Goal: Obtain resource: Obtain resource

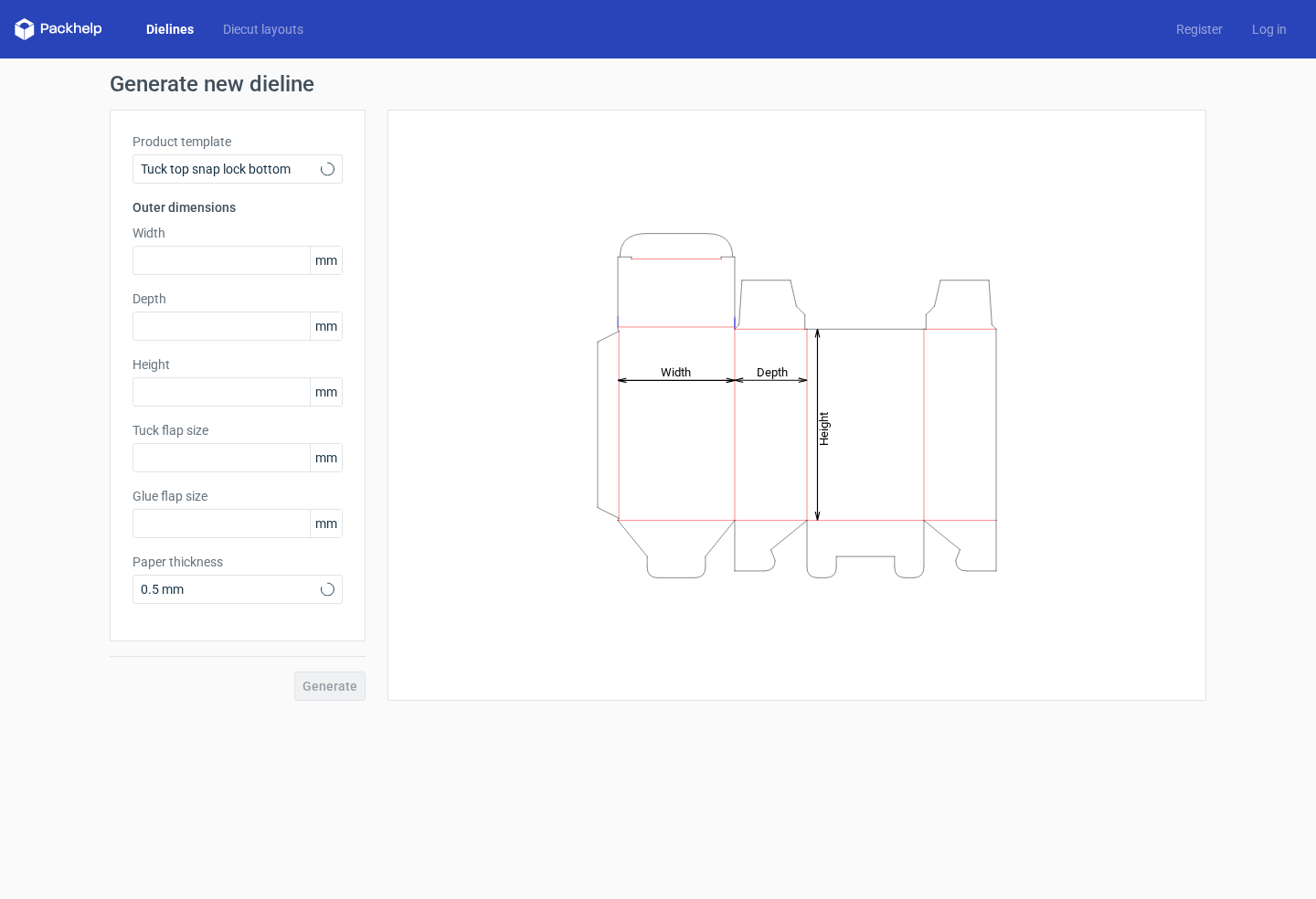
type input "15"
type input "10"
click at [179, 264] on input "text" at bounding box center [237, 260] width 210 height 29
type input "125"
type input "650"
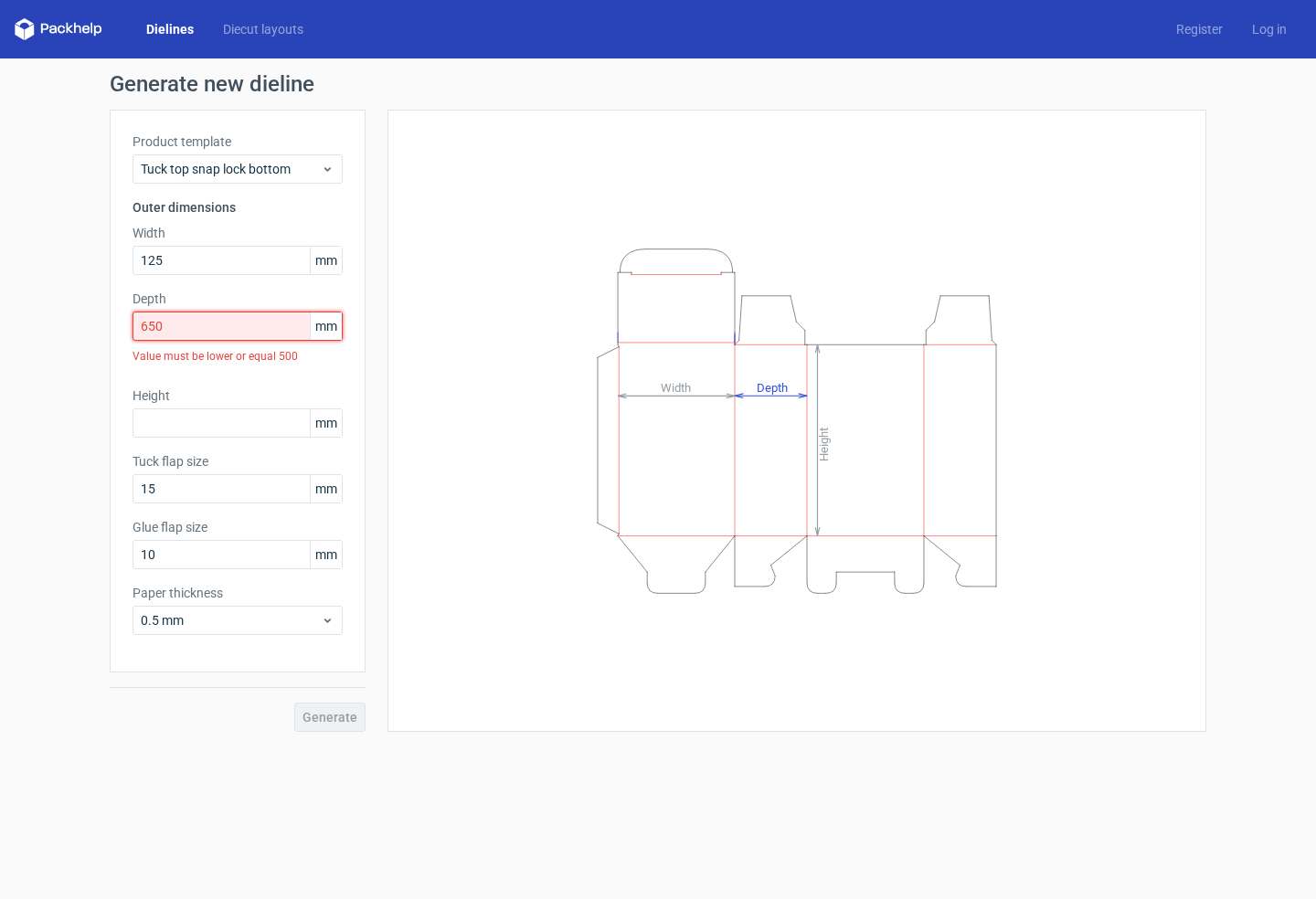
click at [185, 327] on input "650" at bounding box center [237, 326] width 210 height 29
drag, startPoint x: 185, startPoint y: 326, endPoint x: 103, endPoint y: 312, distance: 83.2
click at [103, 312] on div "Generate new dieline Product template Tuck top snap lock bottom Outer dimension…" at bounding box center [658, 402] width 1316 height 688
click at [188, 421] on input "text" at bounding box center [237, 423] width 210 height 29
type input "150"
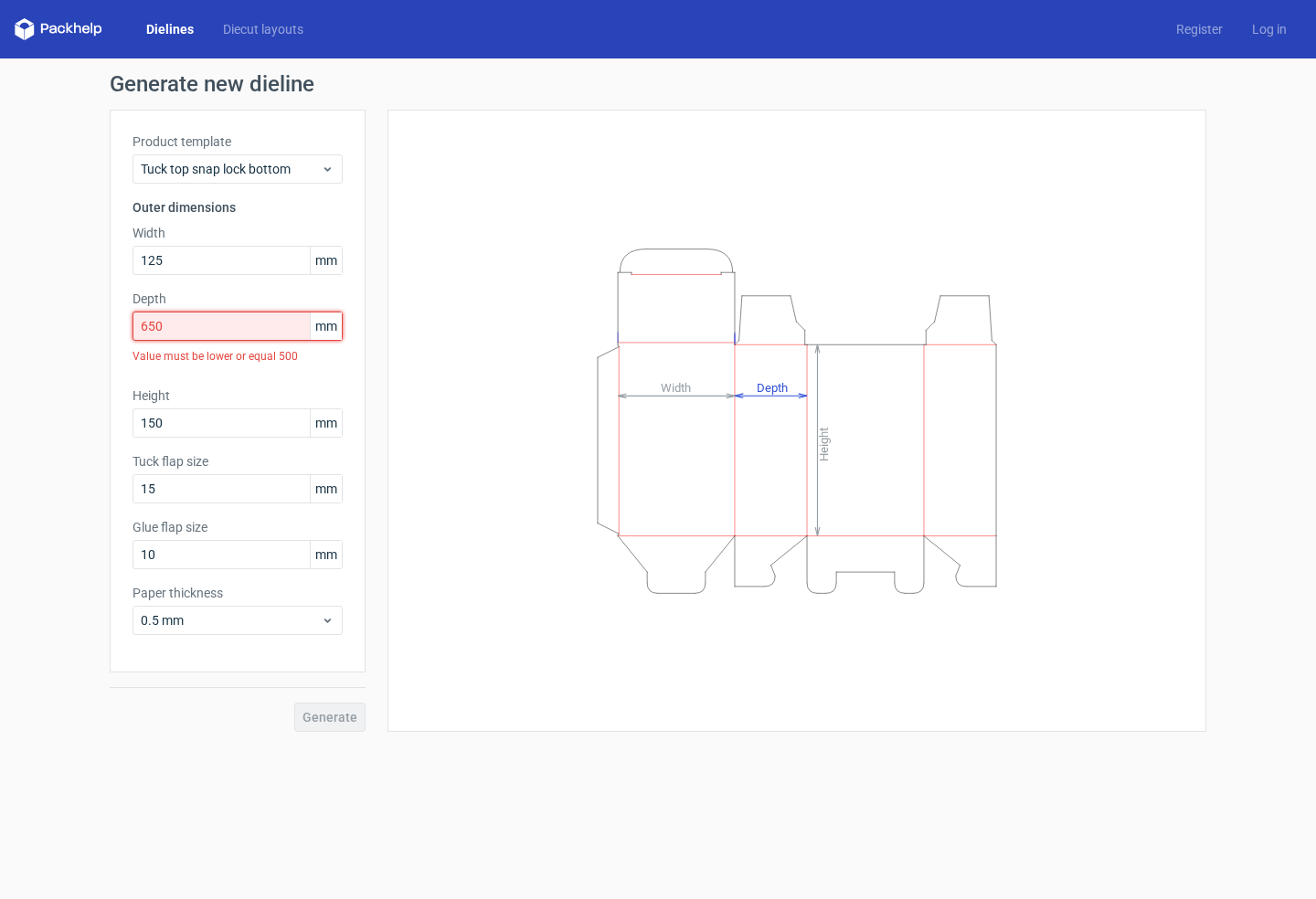
click at [202, 326] on input "650" at bounding box center [237, 326] width 210 height 29
type input "65"
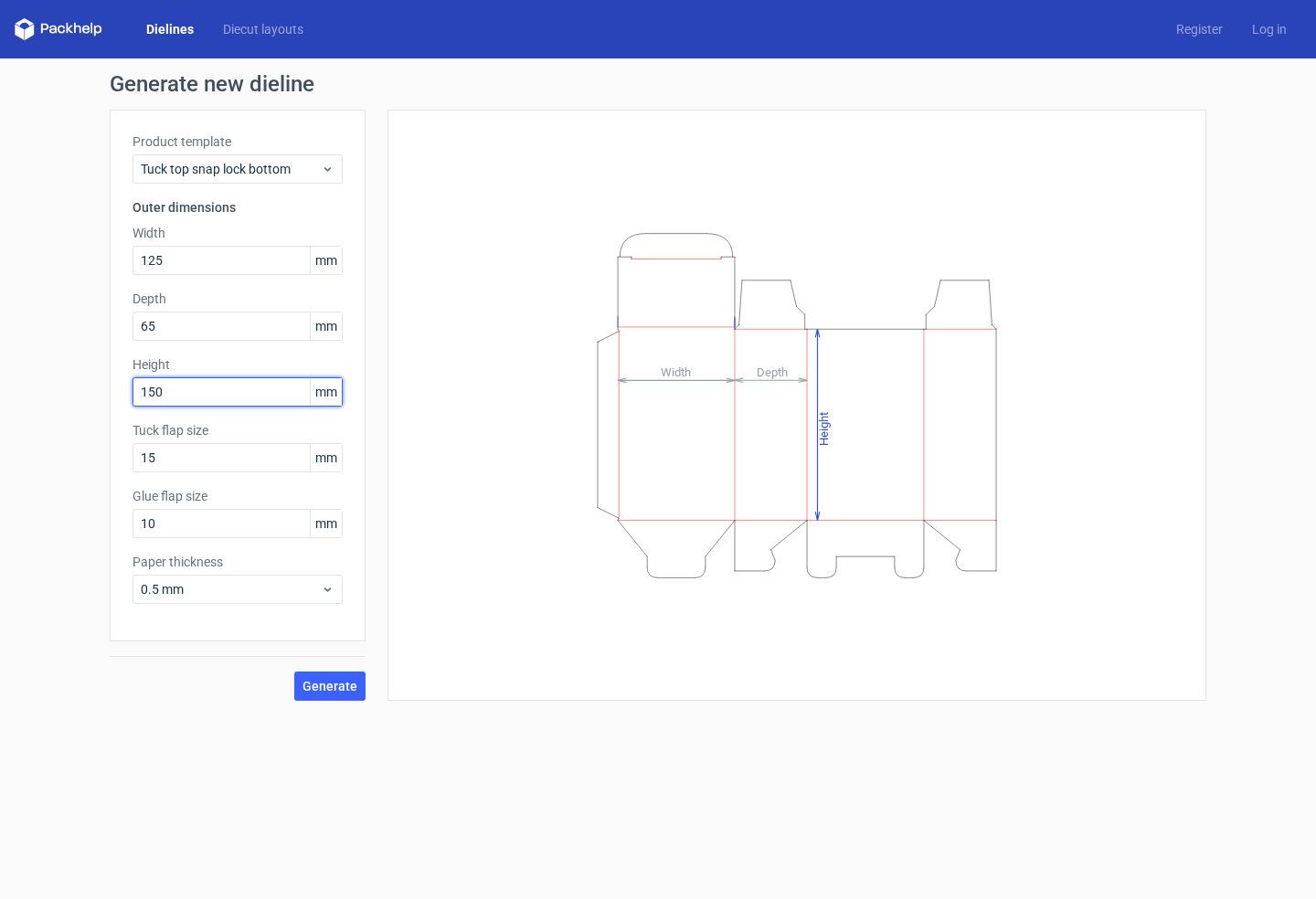
click at [189, 390] on input "150" at bounding box center [237, 392] width 210 height 29
click at [249, 480] on div "Product template Tuck top snap lock bottom Outer dimensions Width 125 mm Depth …" at bounding box center [237, 375] width 256 height 532
click at [252, 465] on input "15" at bounding box center [237, 458] width 210 height 29
click at [301, 171] on span "Tuck top snap lock bottom" at bounding box center [230, 169] width 180 height 18
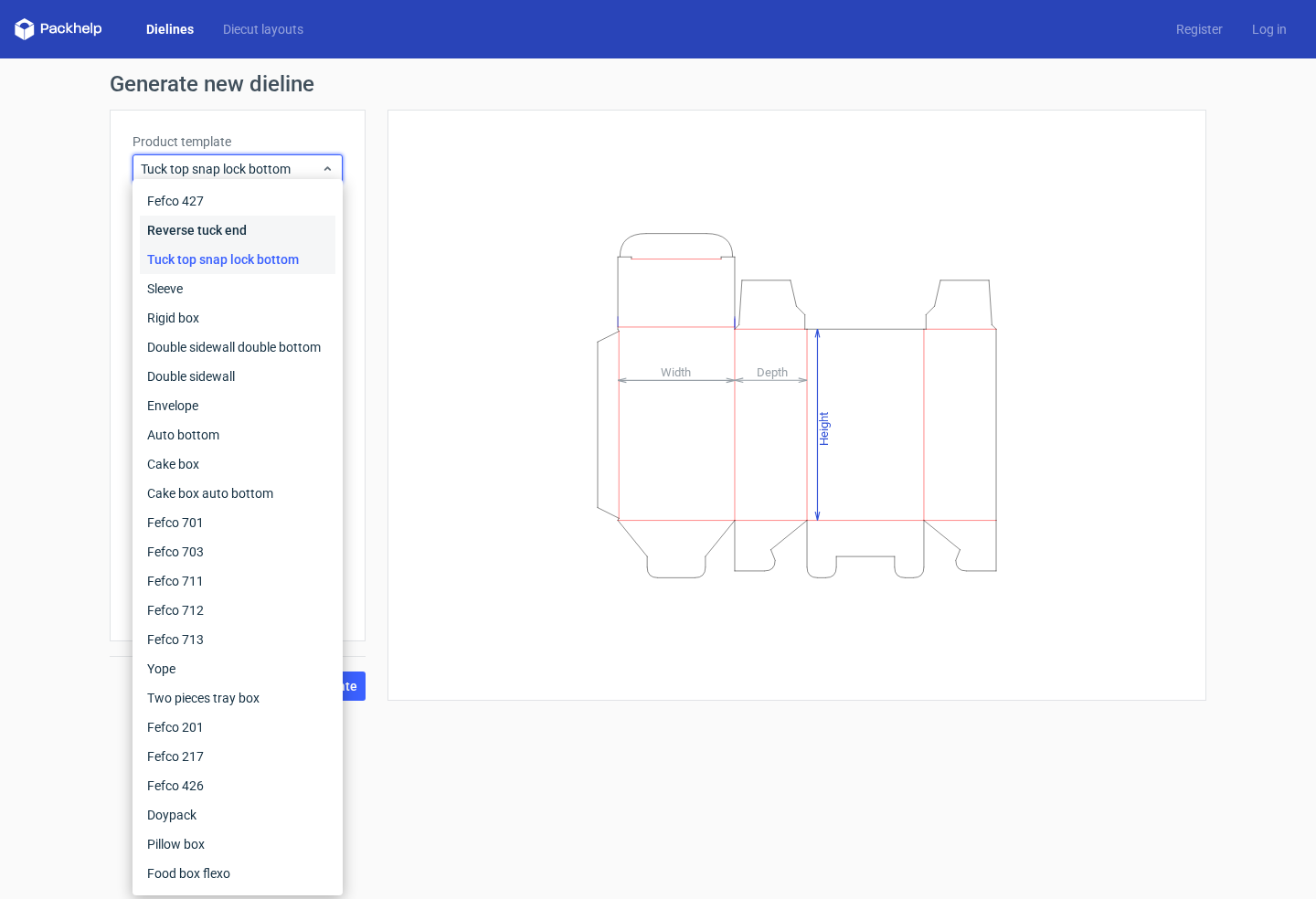
click at [247, 228] on div "Reverse tuck end" at bounding box center [238, 230] width 196 height 29
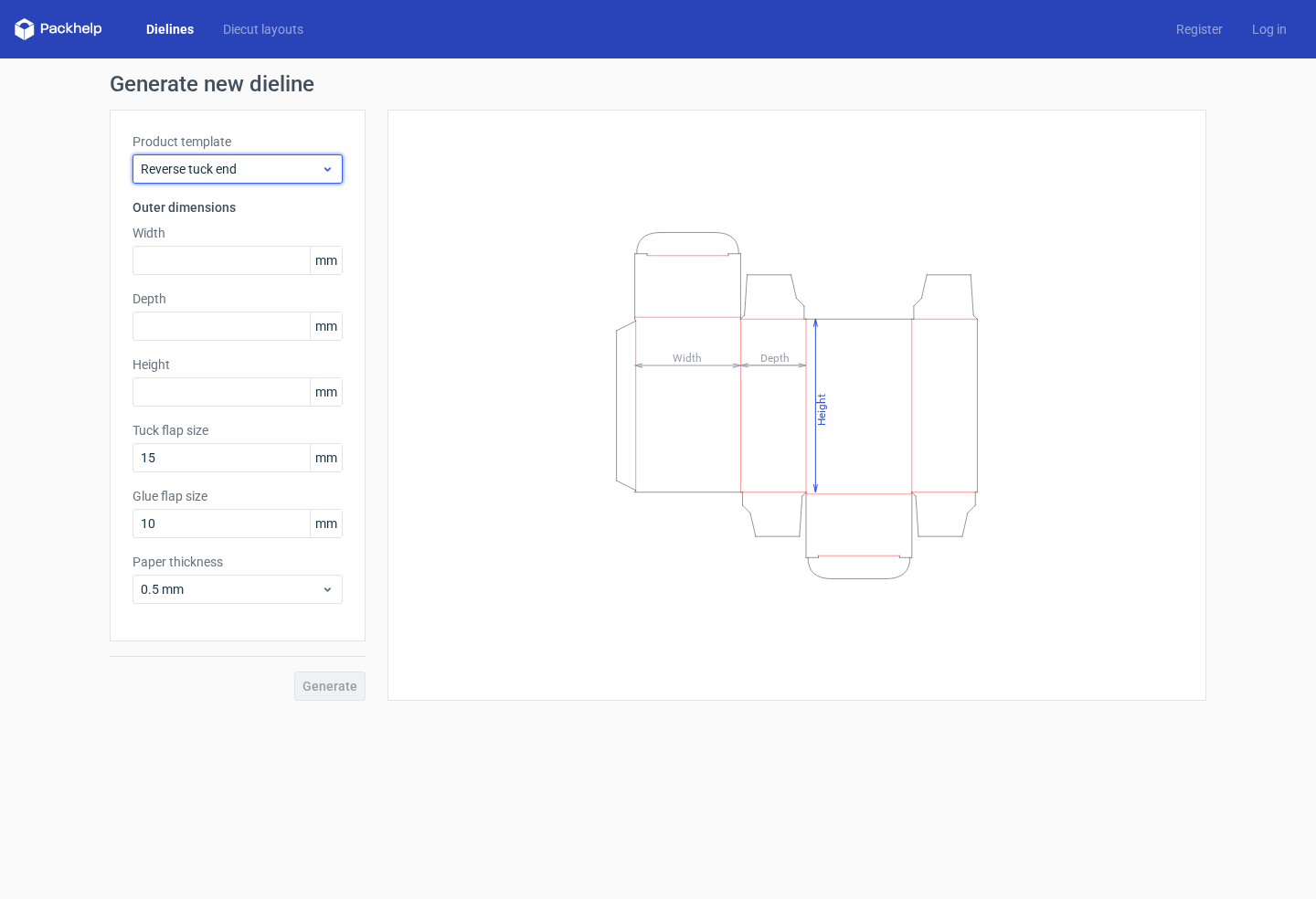
click at [282, 172] on span "Reverse tuck end" at bounding box center [230, 169] width 180 height 18
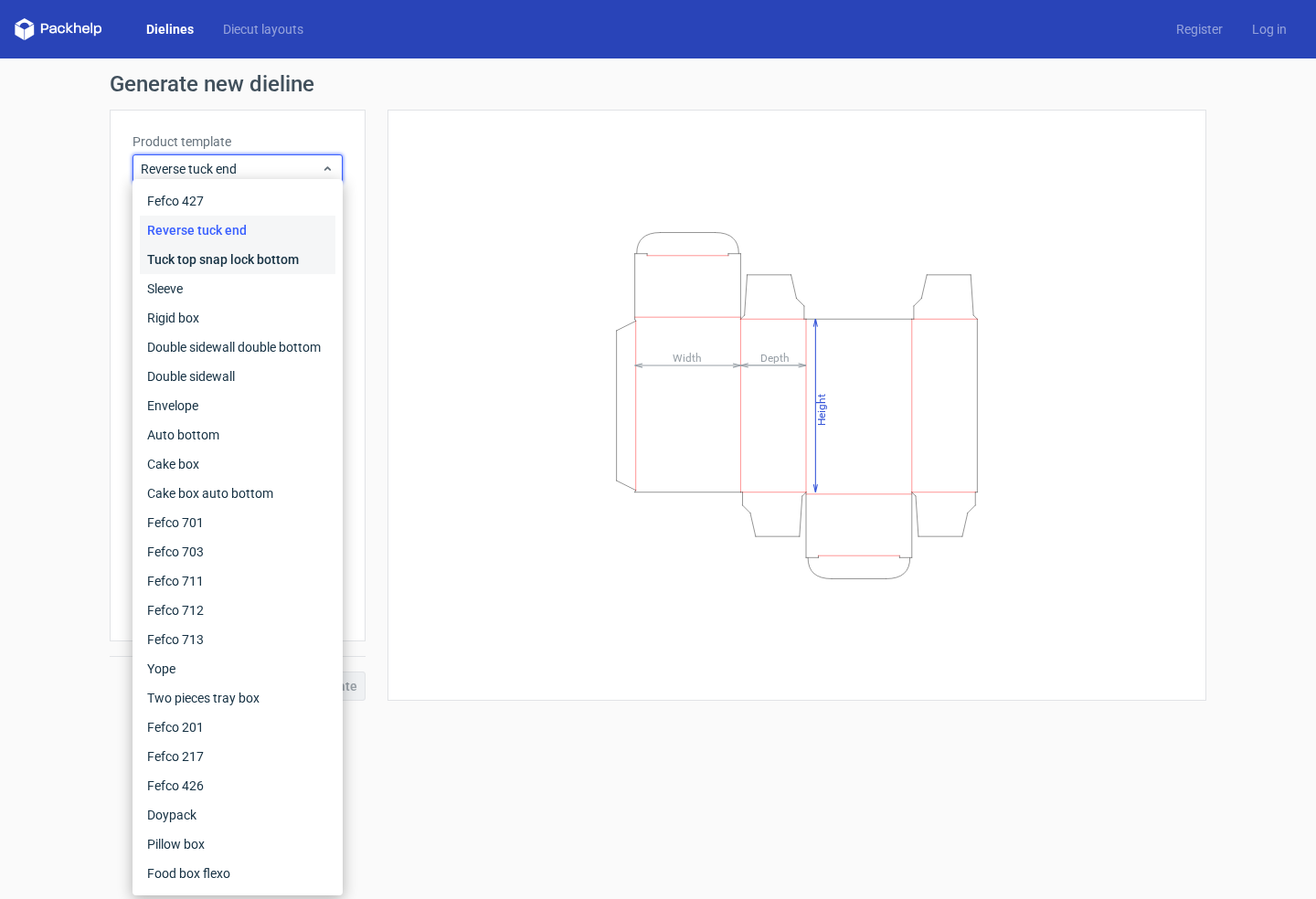
click at [218, 260] on div "Tuck top snap lock bottom" at bounding box center [238, 259] width 196 height 29
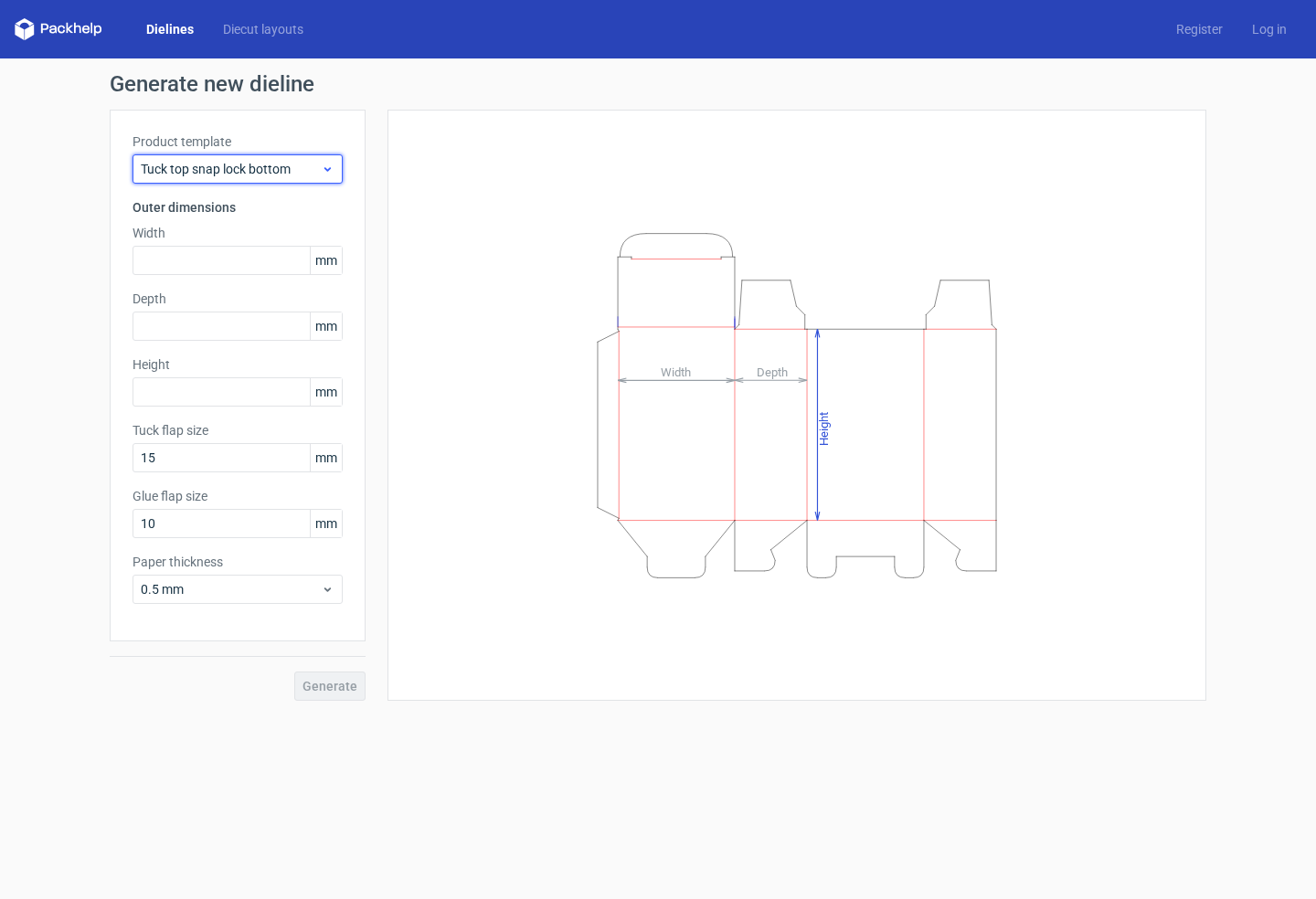
click at [262, 168] on span "Tuck top snap lock bottom" at bounding box center [230, 169] width 180 height 18
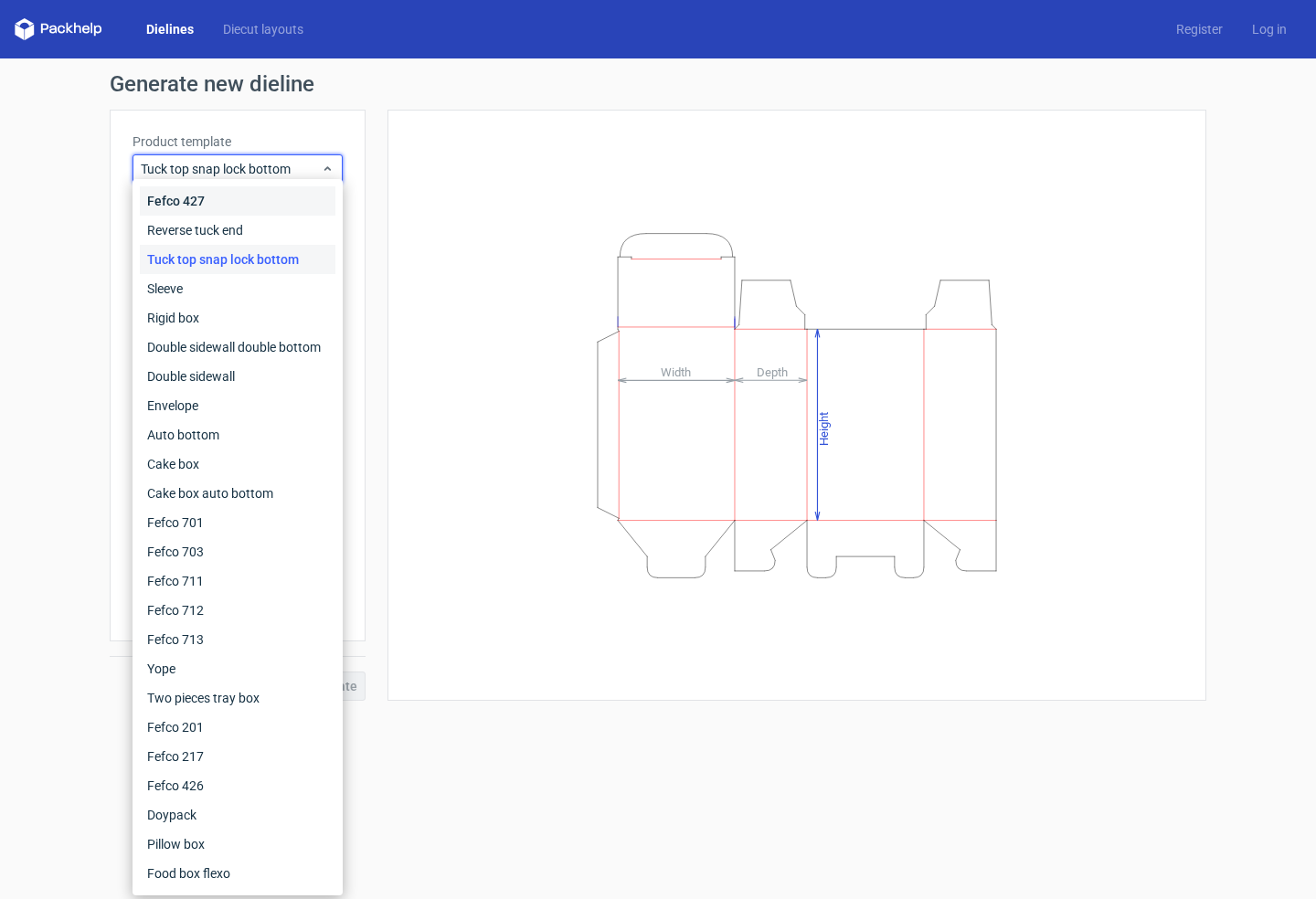
click at [211, 203] on div "Fefco 427" at bounding box center [238, 201] width 196 height 29
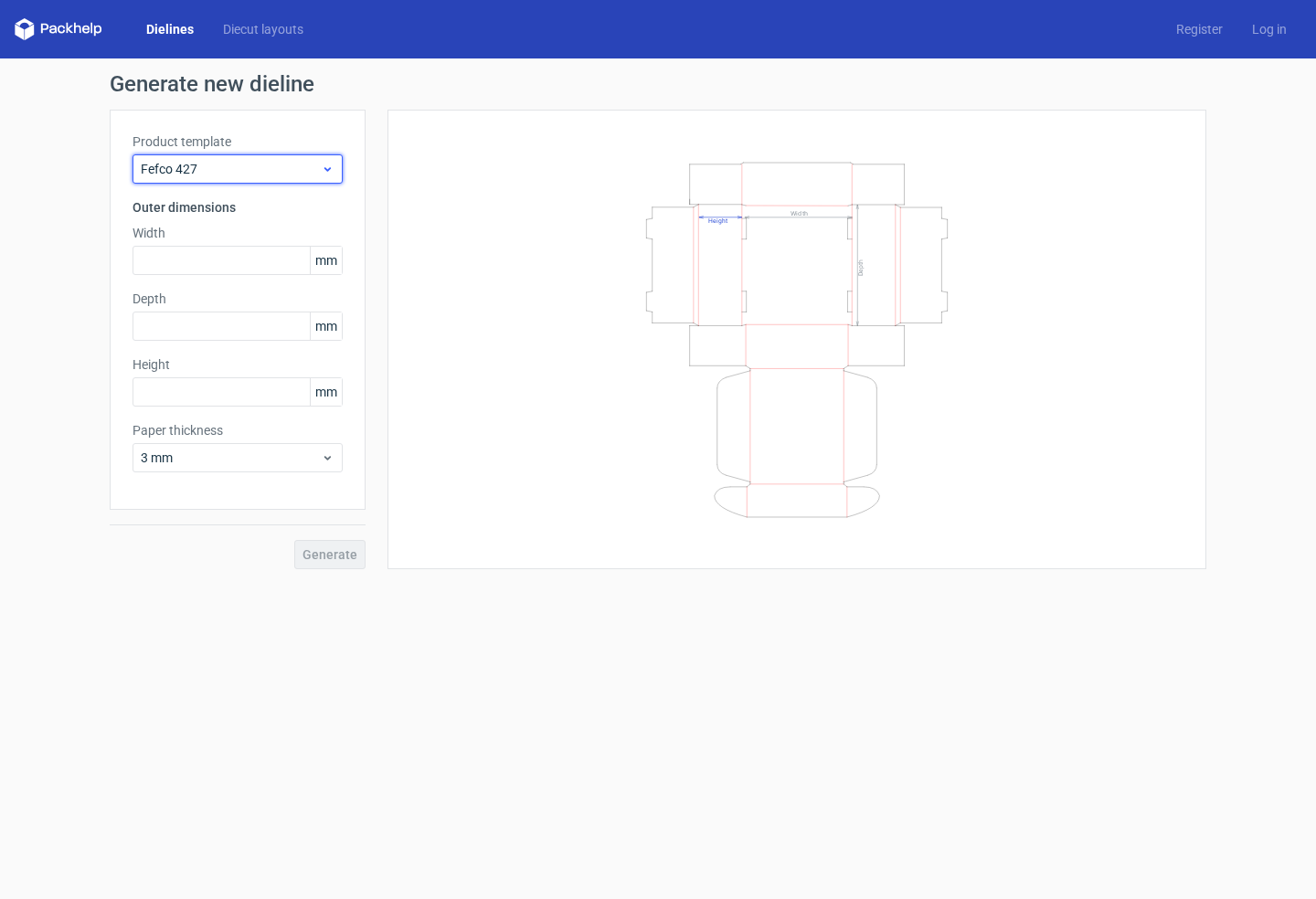
click at [290, 165] on span "Fefco 427" at bounding box center [230, 169] width 180 height 18
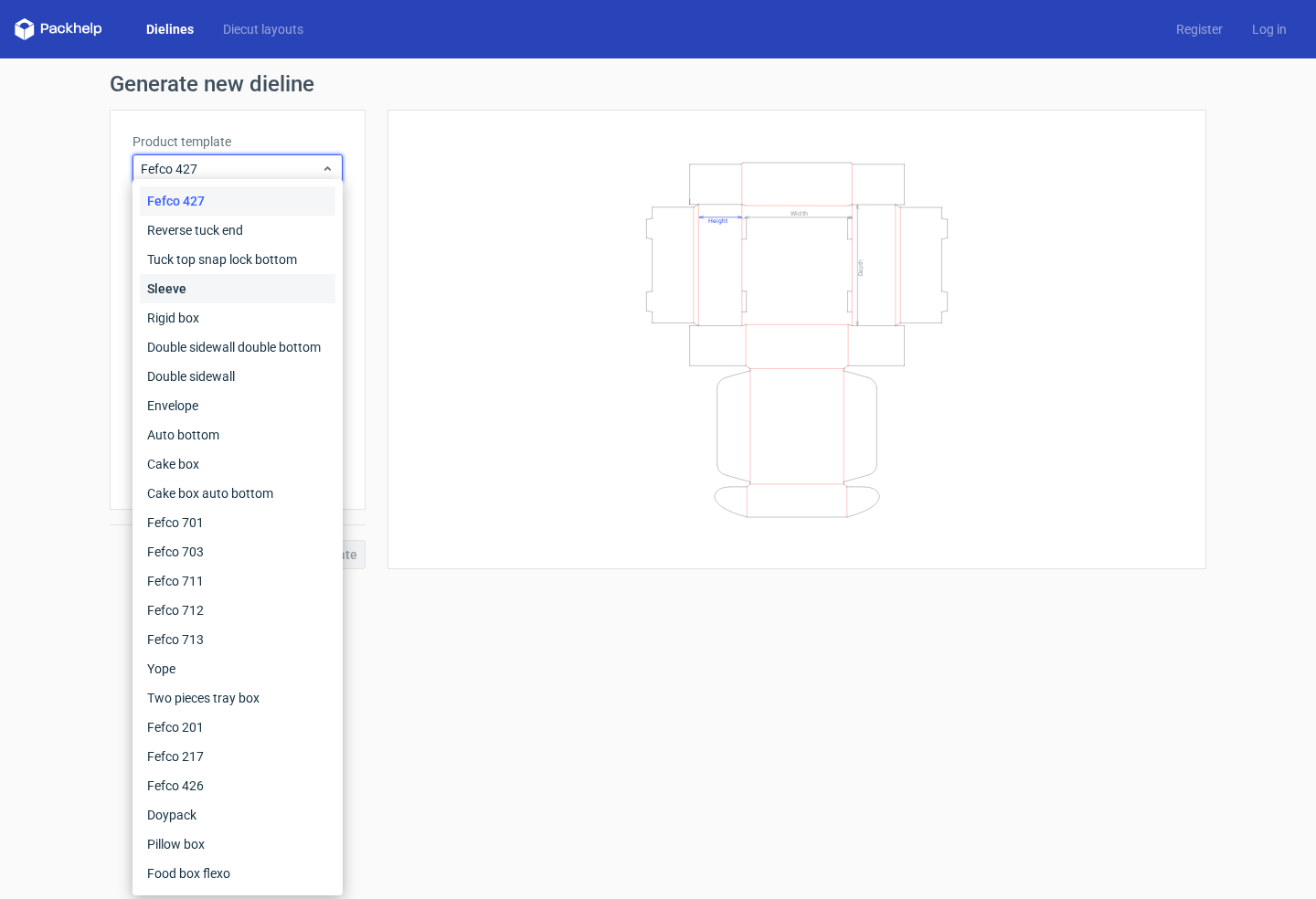
click at [189, 288] on div "Sleeve" at bounding box center [238, 288] width 196 height 29
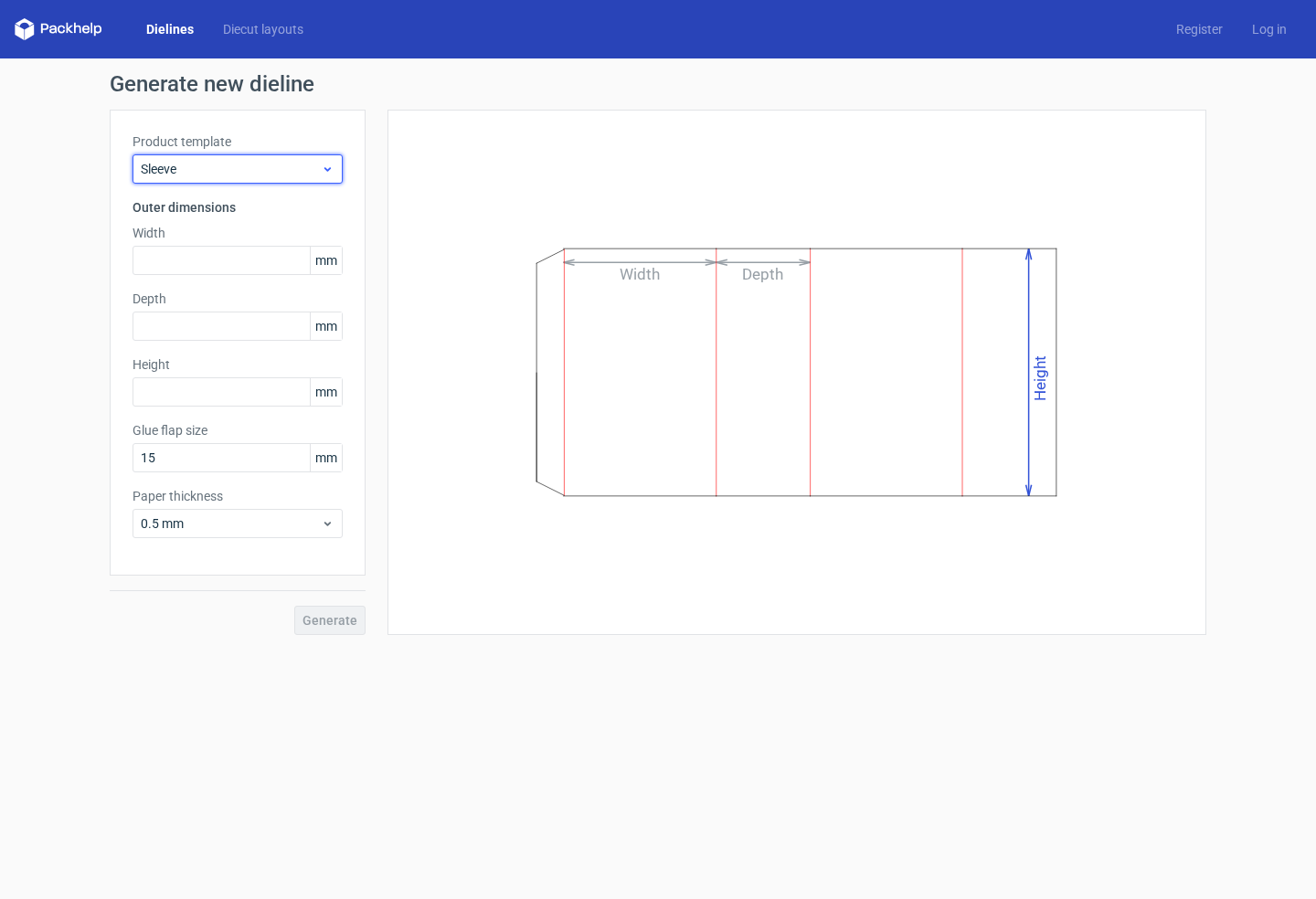
click at [256, 170] on span "Sleeve" at bounding box center [230, 169] width 180 height 18
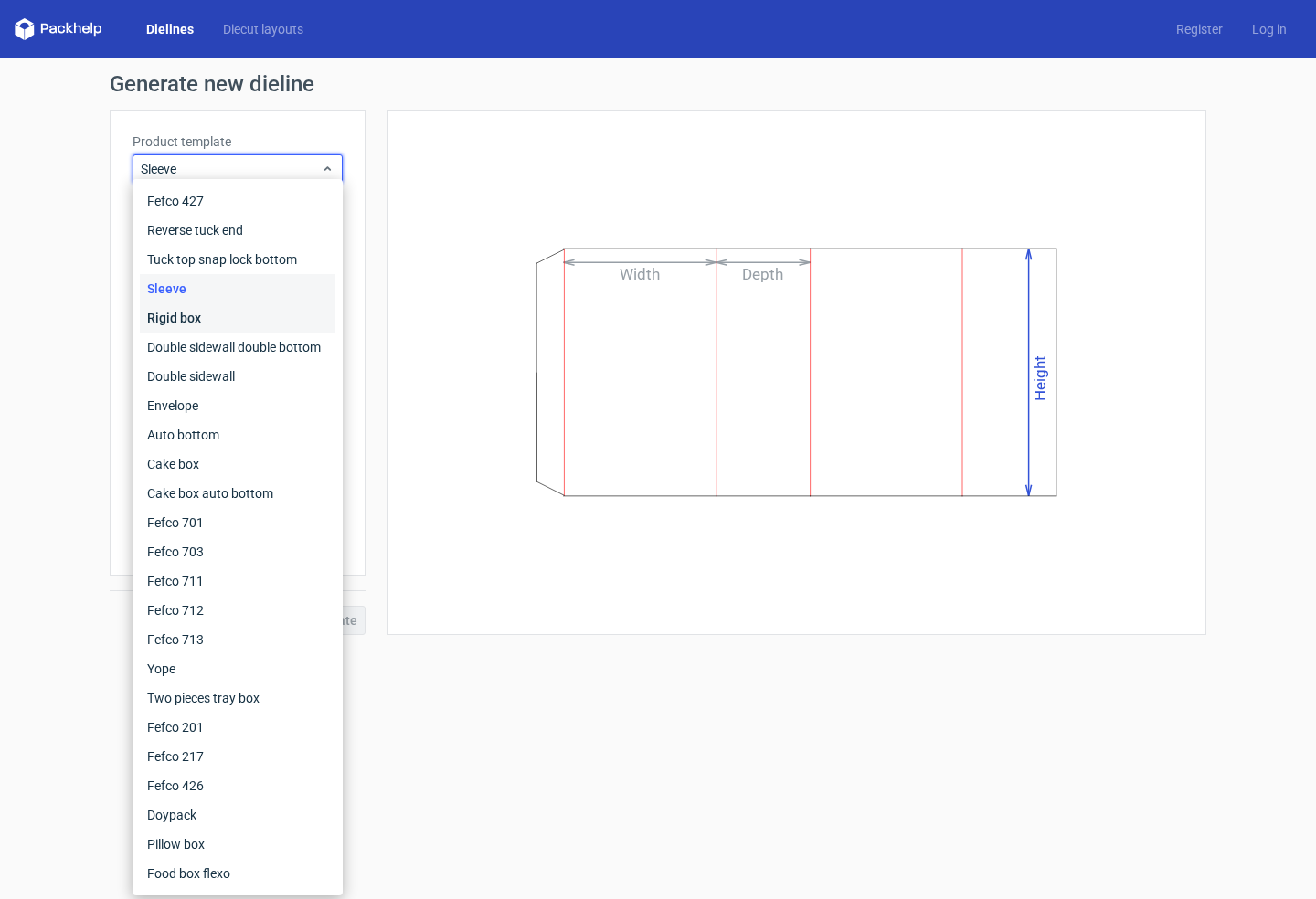
click at [219, 313] on div "Rigid box" at bounding box center [238, 317] width 196 height 29
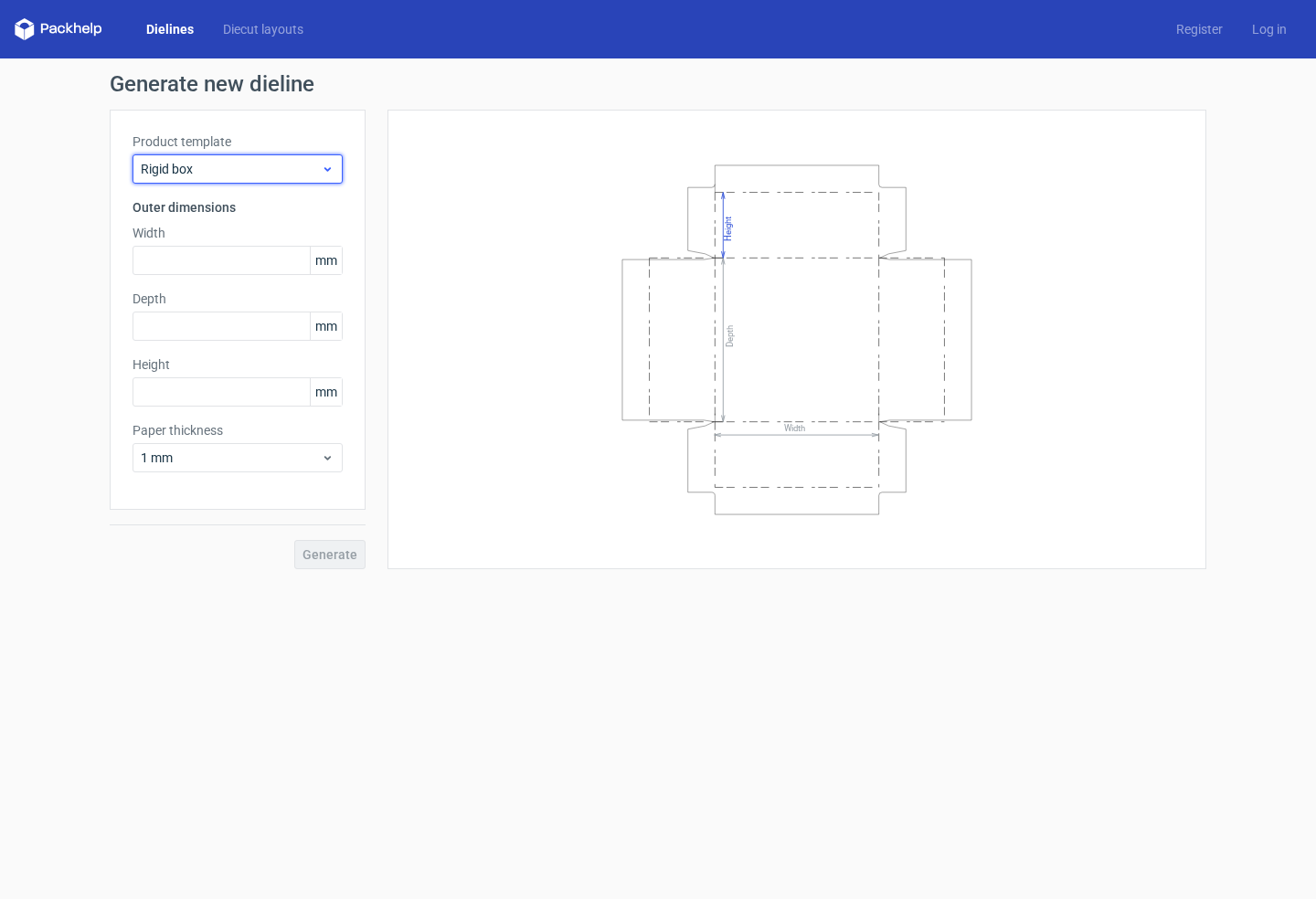
click at [308, 171] on span "Rigid box" at bounding box center [230, 169] width 180 height 18
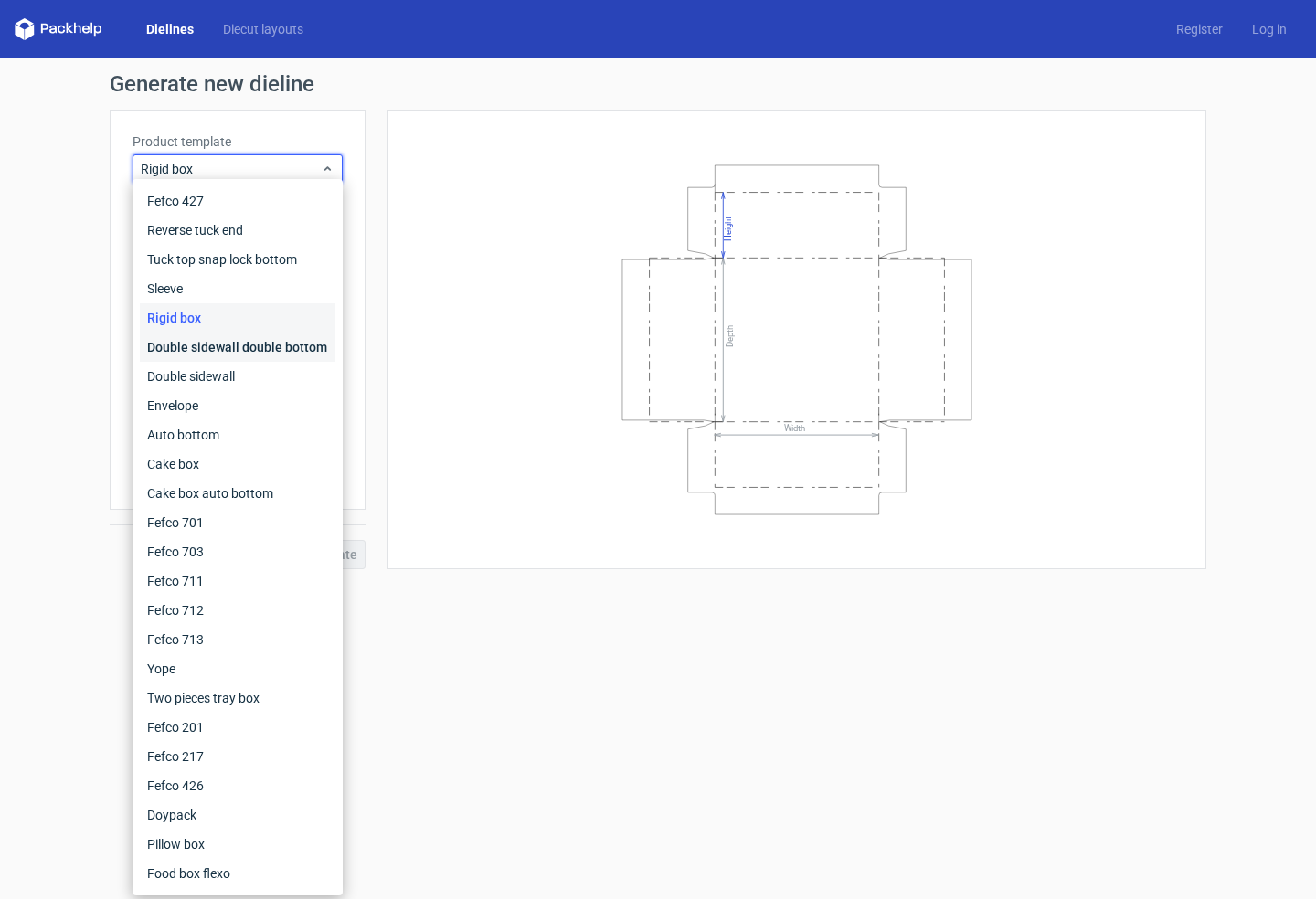
click at [230, 347] on div "Double sidewall double bottom" at bounding box center [238, 346] width 196 height 29
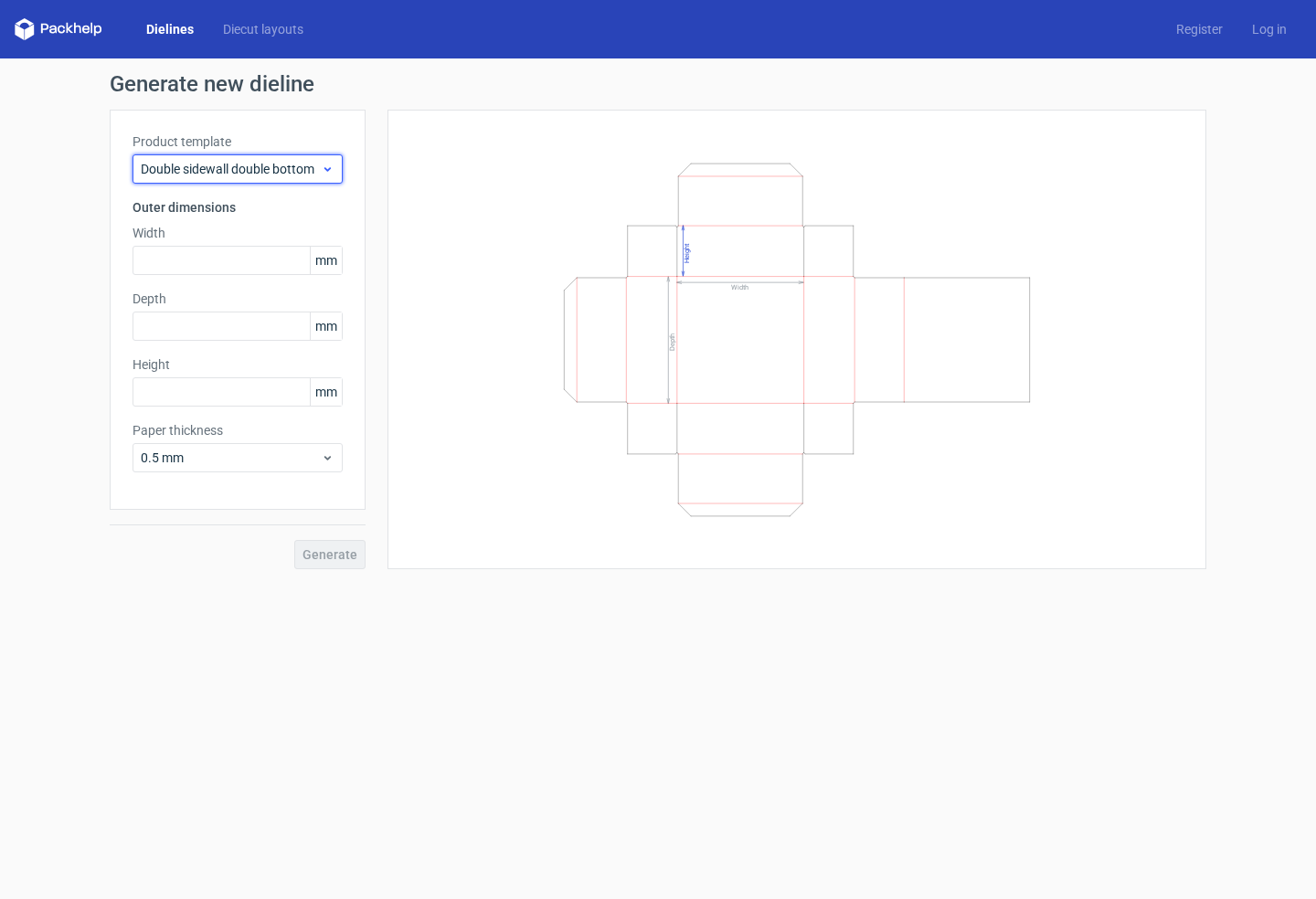
click at [277, 170] on span "Double sidewall double bottom" at bounding box center [230, 169] width 180 height 18
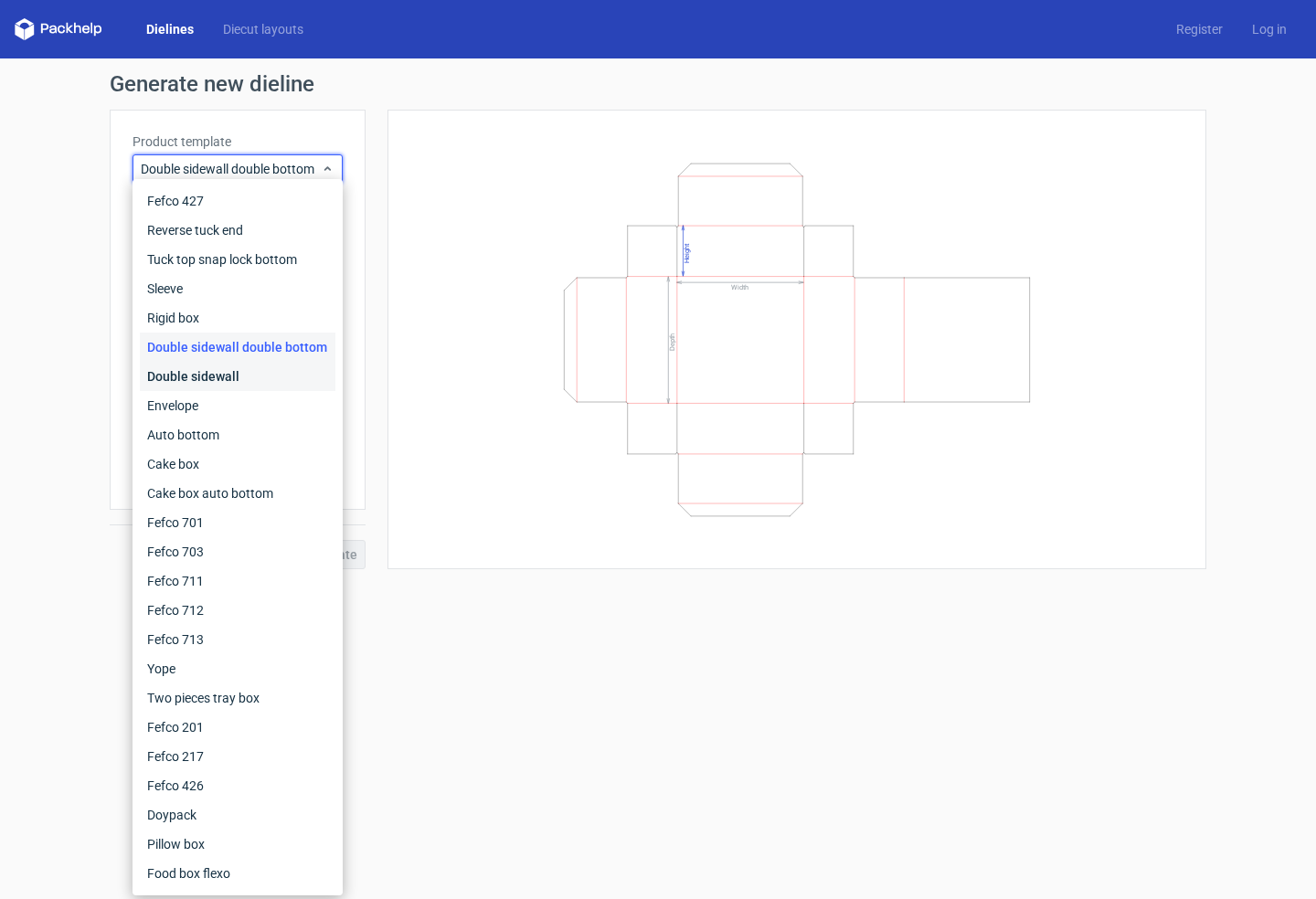
click at [210, 386] on div "Double sidewall" at bounding box center [238, 376] width 196 height 29
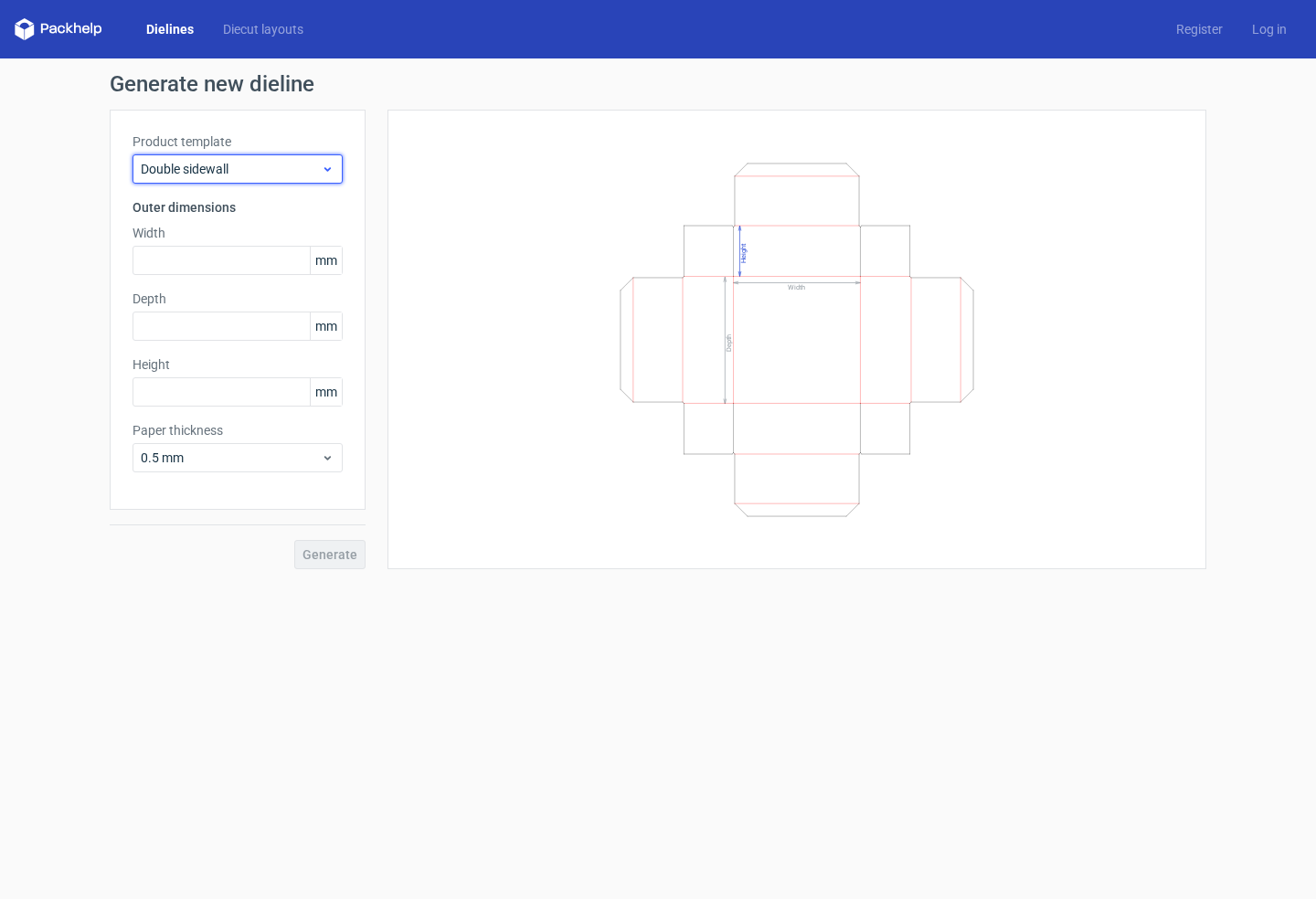
click at [249, 164] on span "Double sidewall" at bounding box center [230, 169] width 180 height 18
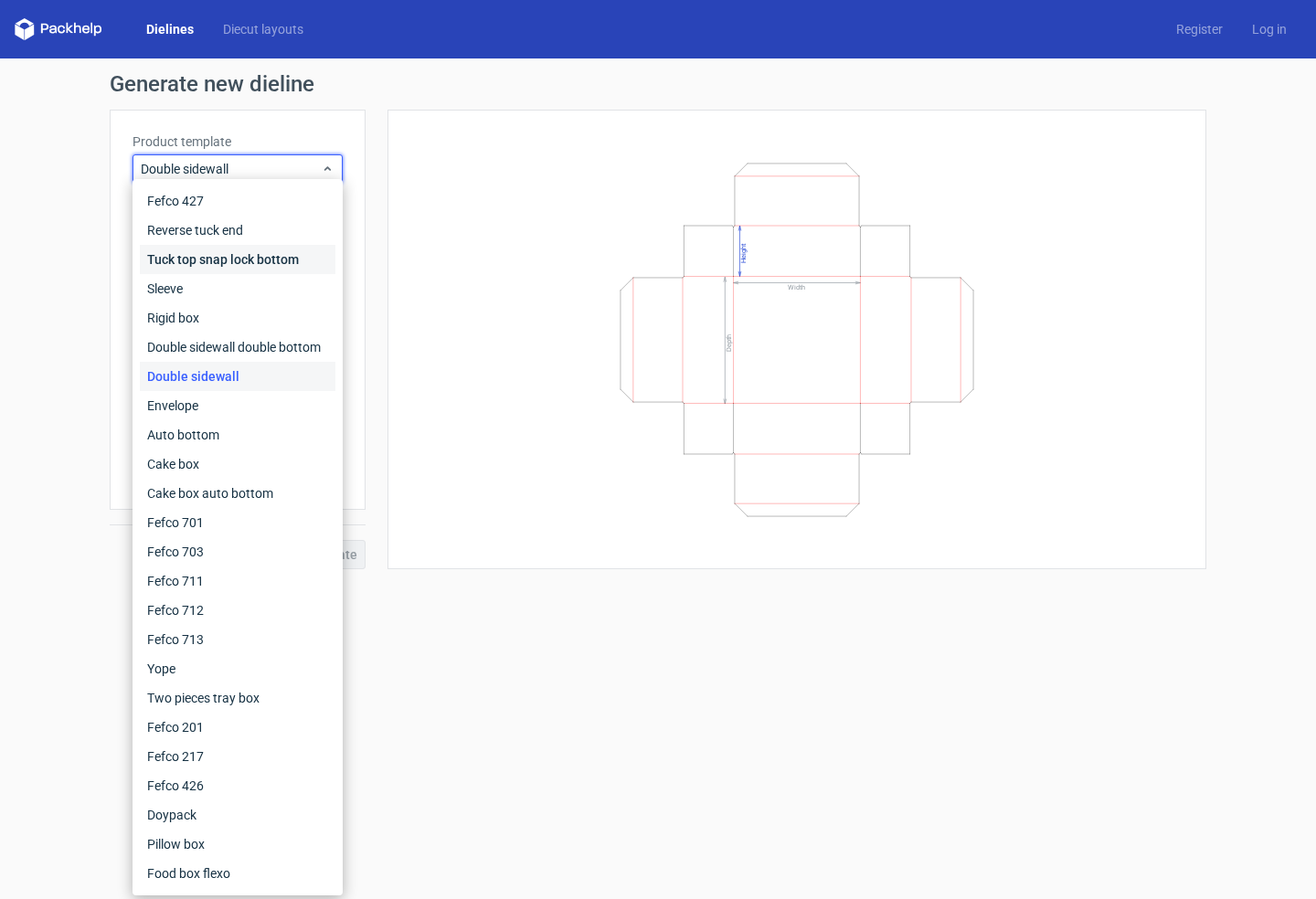
click at [201, 262] on div "Tuck top snap lock bottom" at bounding box center [238, 259] width 196 height 29
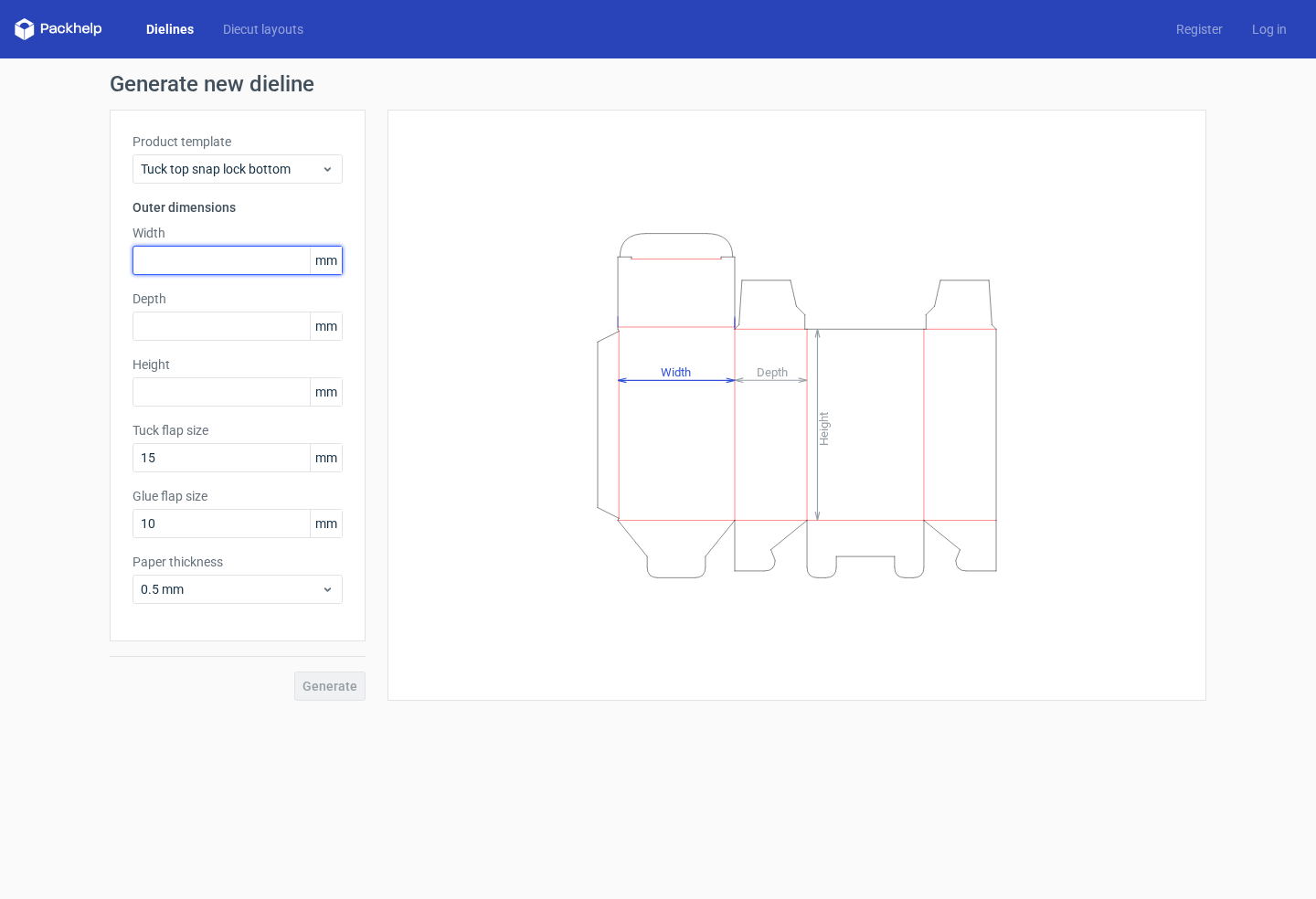
click at [182, 262] on input "text" at bounding box center [237, 260] width 210 height 29
type input "125"
type input "65"
type input "150"
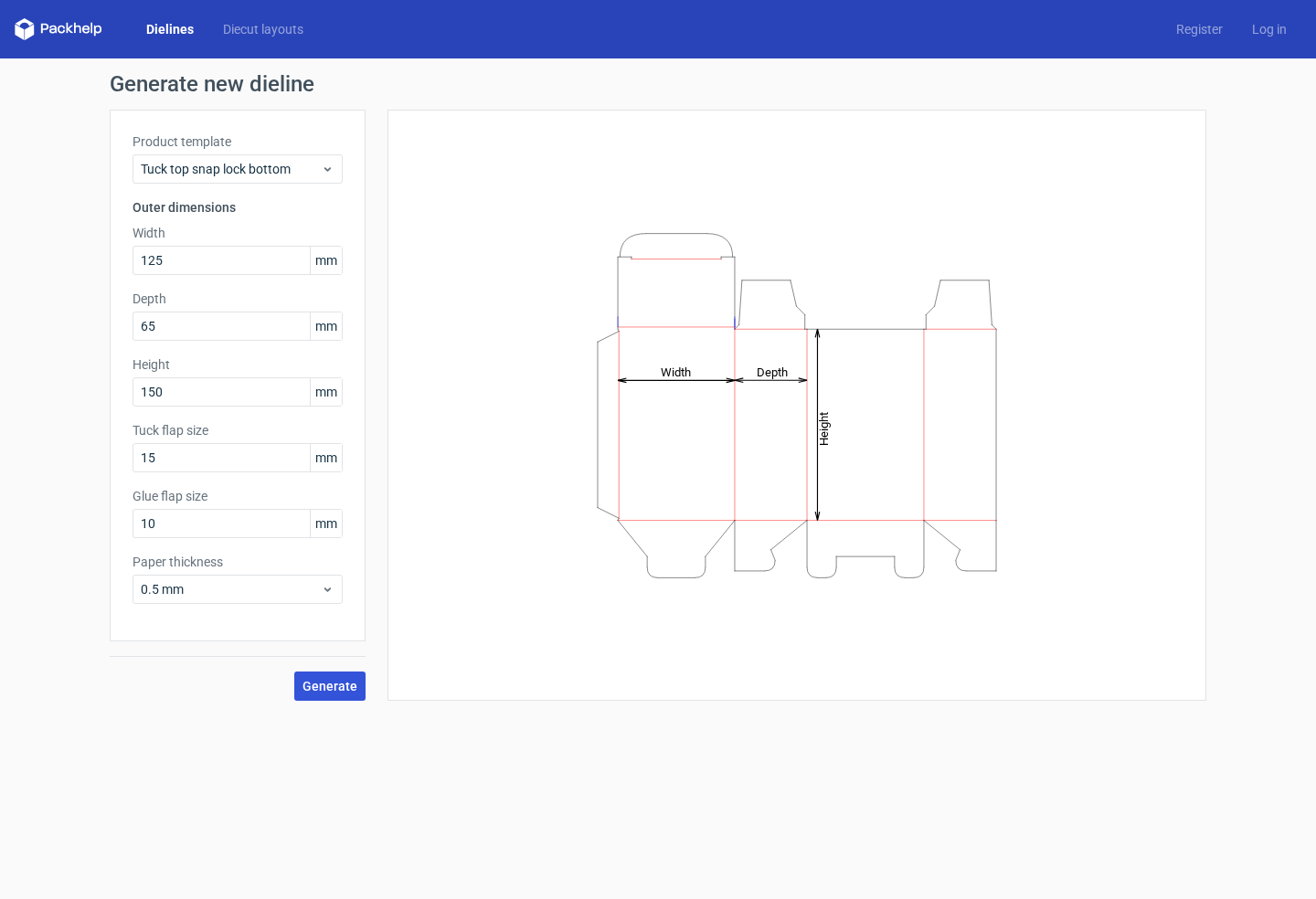
click at [338, 691] on span "Generate" at bounding box center [329, 686] width 55 height 13
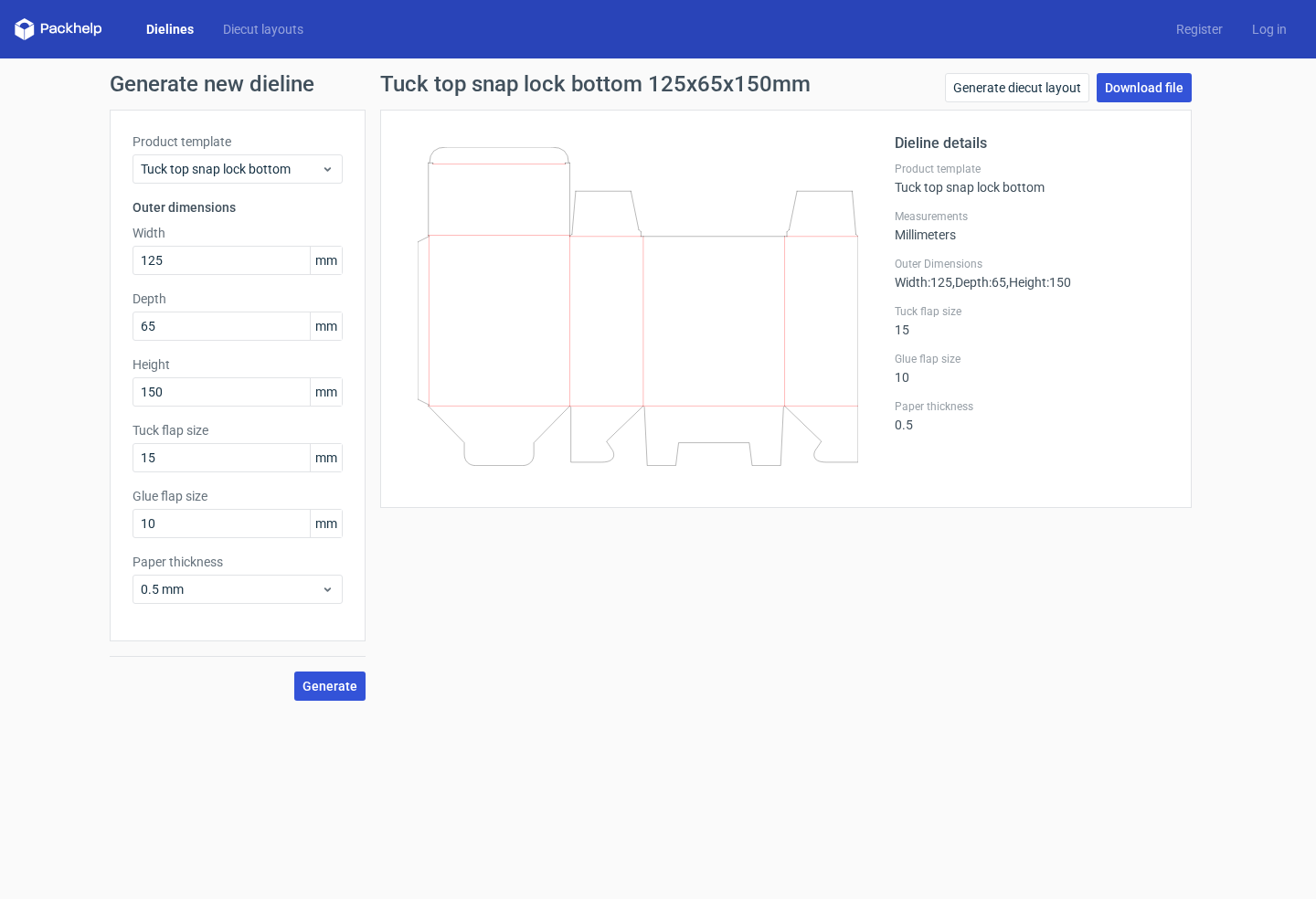
click at [1149, 86] on link "Download file" at bounding box center [1144, 88] width 95 height 29
